Goal: Obtain resource: Obtain resource

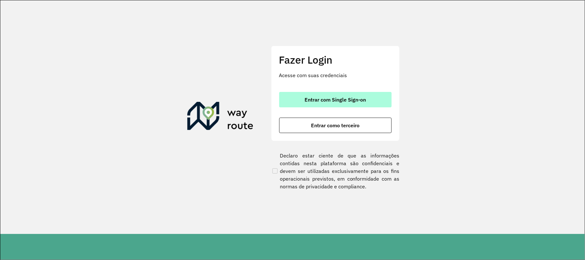
click at [328, 104] on button "Entrar com Single Sign-on" at bounding box center [335, 99] width 112 height 15
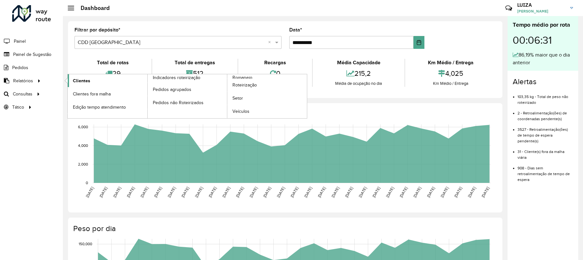
click at [84, 82] on span "Clientes" at bounding box center [81, 80] width 17 height 7
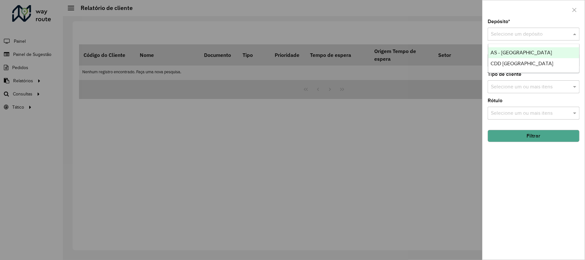
click at [510, 31] on input "text" at bounding box center [527, 35] width 73 height 8
click at [509, 61] on span "CDD [GEOGRAPHIC_DATA]" at bounding box center [522, 63] width 63 height 5
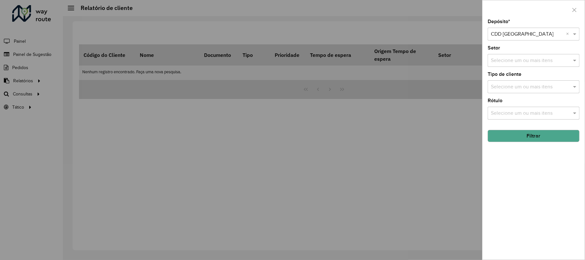
click at [518, 136] on button "Filtrar" at bounding box center [533, 136] width 92 height 12
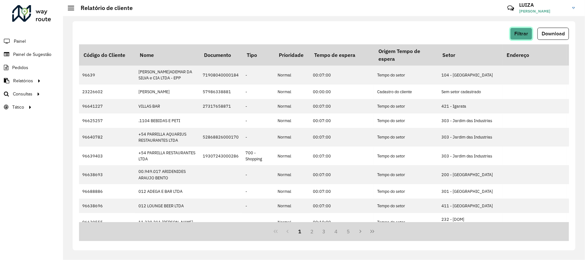
click at [524, 34] on span "Filtrar" at bounding box center [521, 33] width 14 height 5
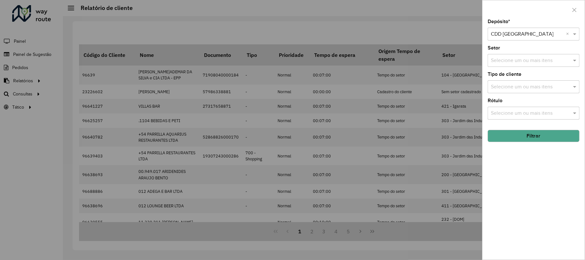
click at [512, 86] on input "text" at bounding box center [530, 87] width 82 height 8
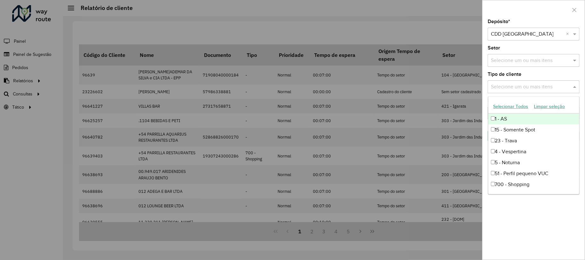
click at [512, 86] on input "text" at bounding box center [530, 87] width 82 height 8
click at [450, 83] on div at bounding box center [292, 130] width 585 height 260
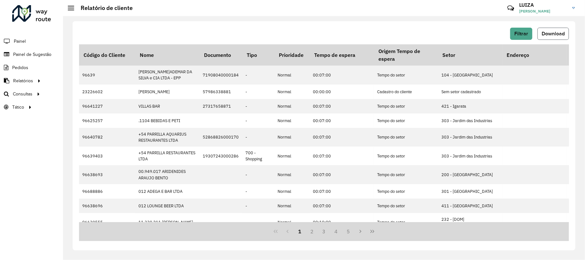
click at [556, 35] on span "Download" at bounding box center [552, 33] width 23 height 5
